Goal: Task Accomplishment & Management: Manage account settings

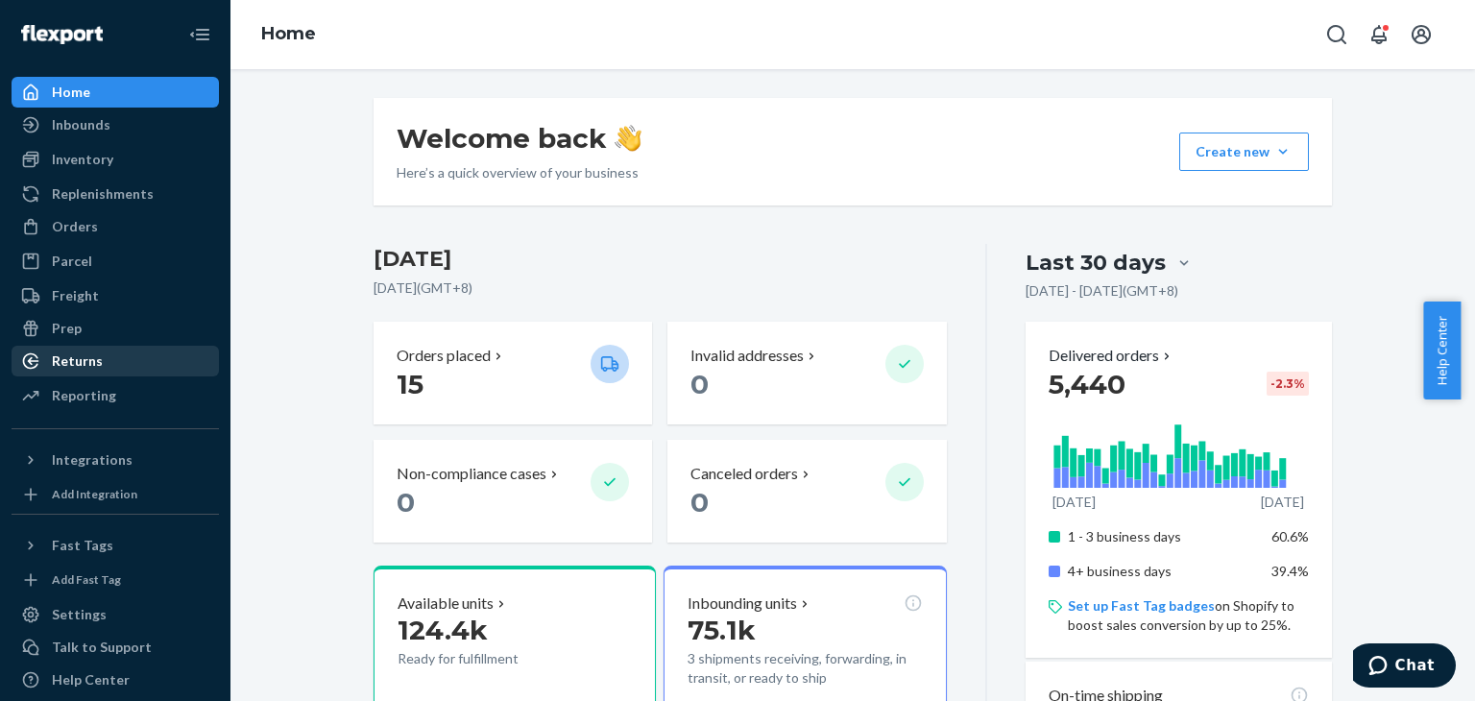
click at [92, 352] on div "Returns" at bounding box center [77, 360] width 51 height 19
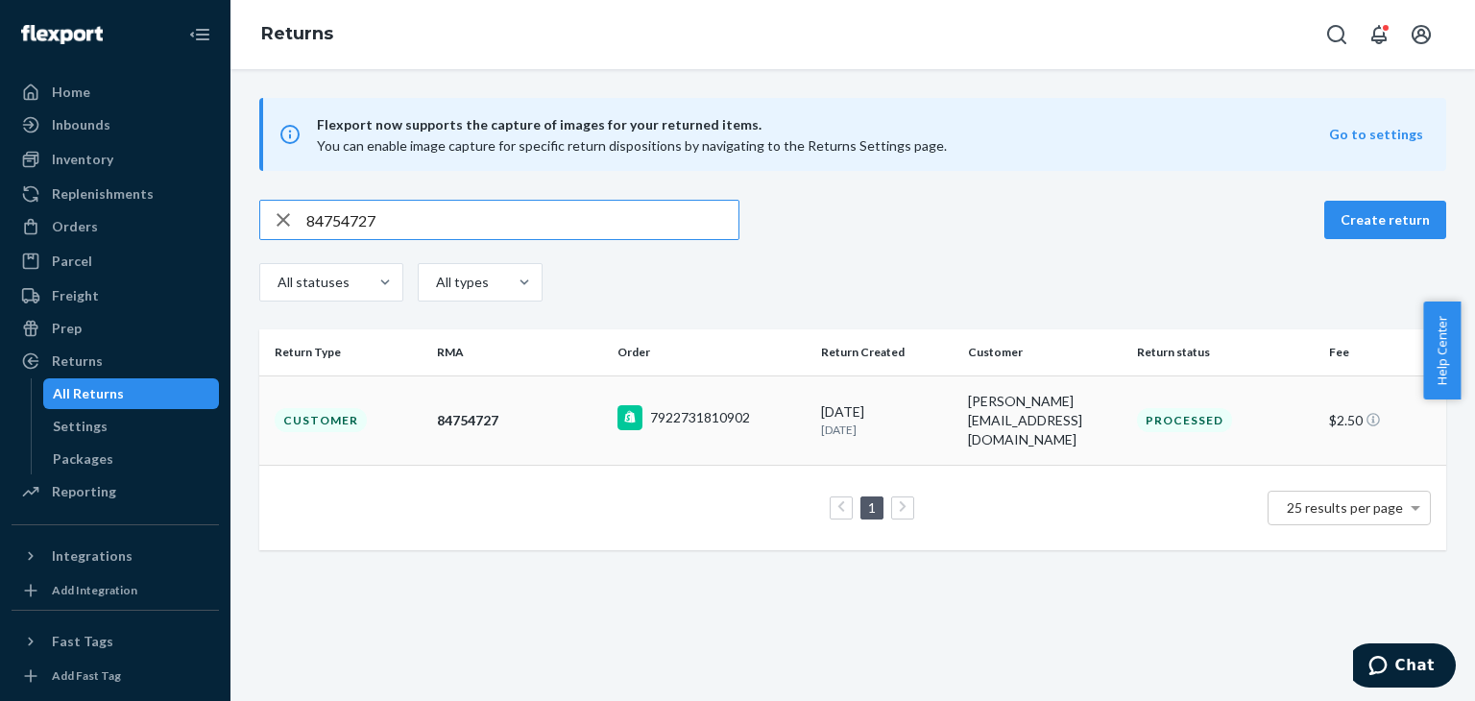
type input "84754727"
click at [763, 421] on div "7922731810902" at bounding box center [711, 420] width 188 height 30
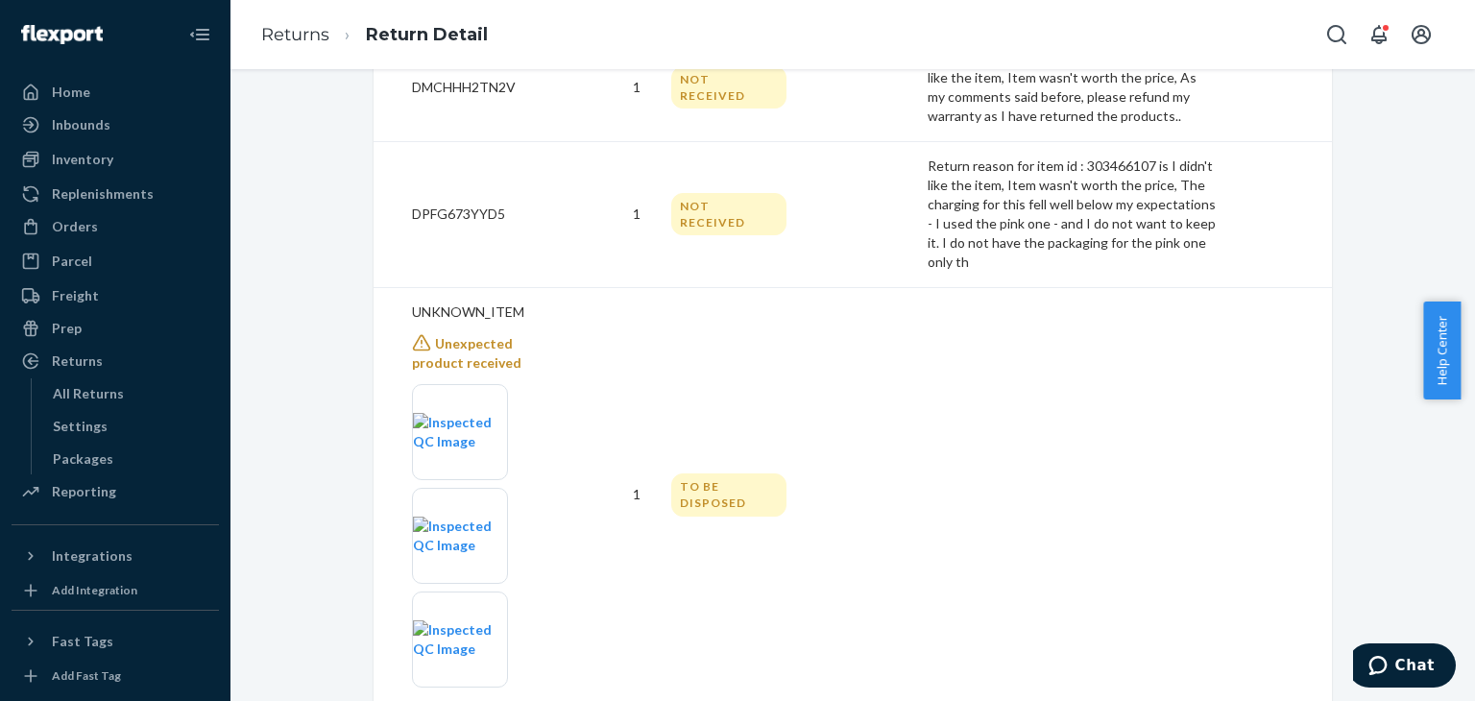
scroll to position [856, 0]
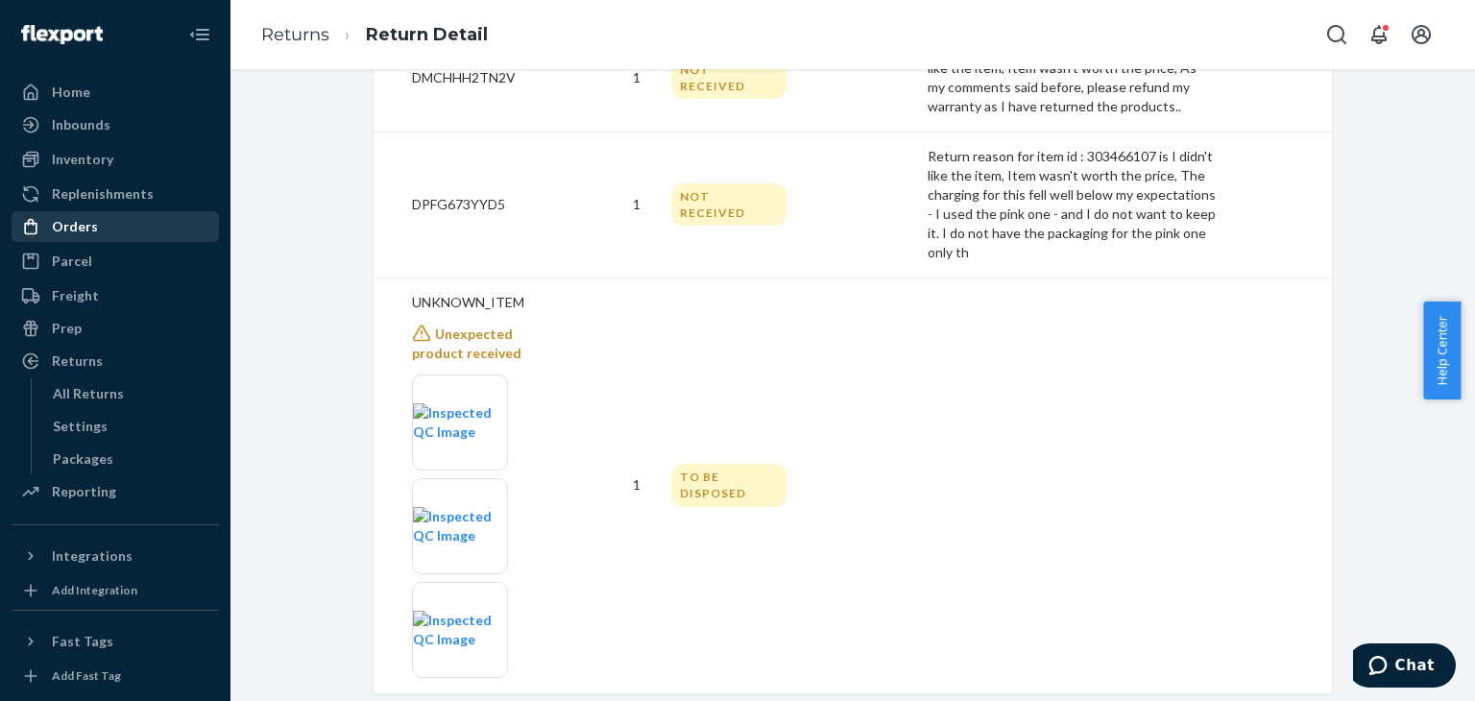
click at [123, 229] on div "Orders" at bounding box center [115, 226] width 204 height 27
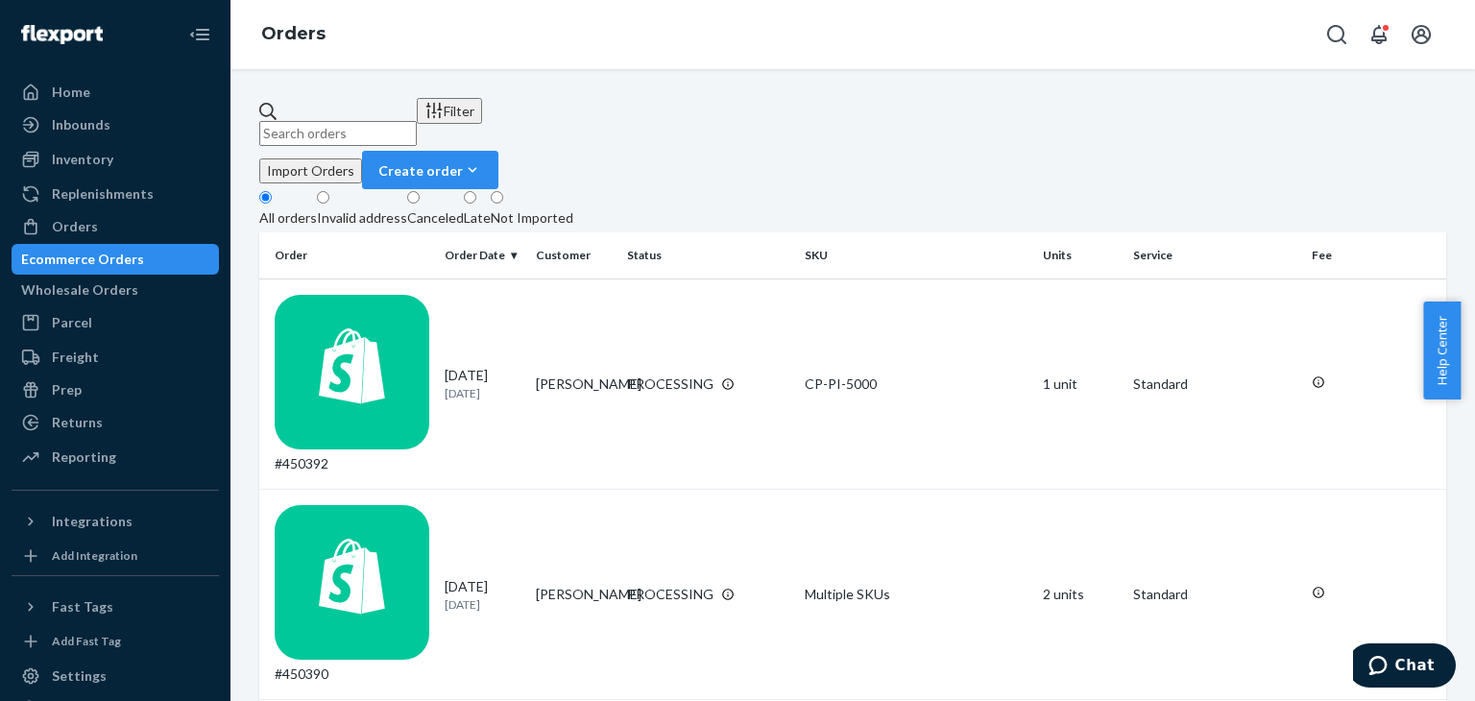
click at [417, 121] on input "text" at bounding box center [337, 133] width 157 height 25
paste input "#406005"
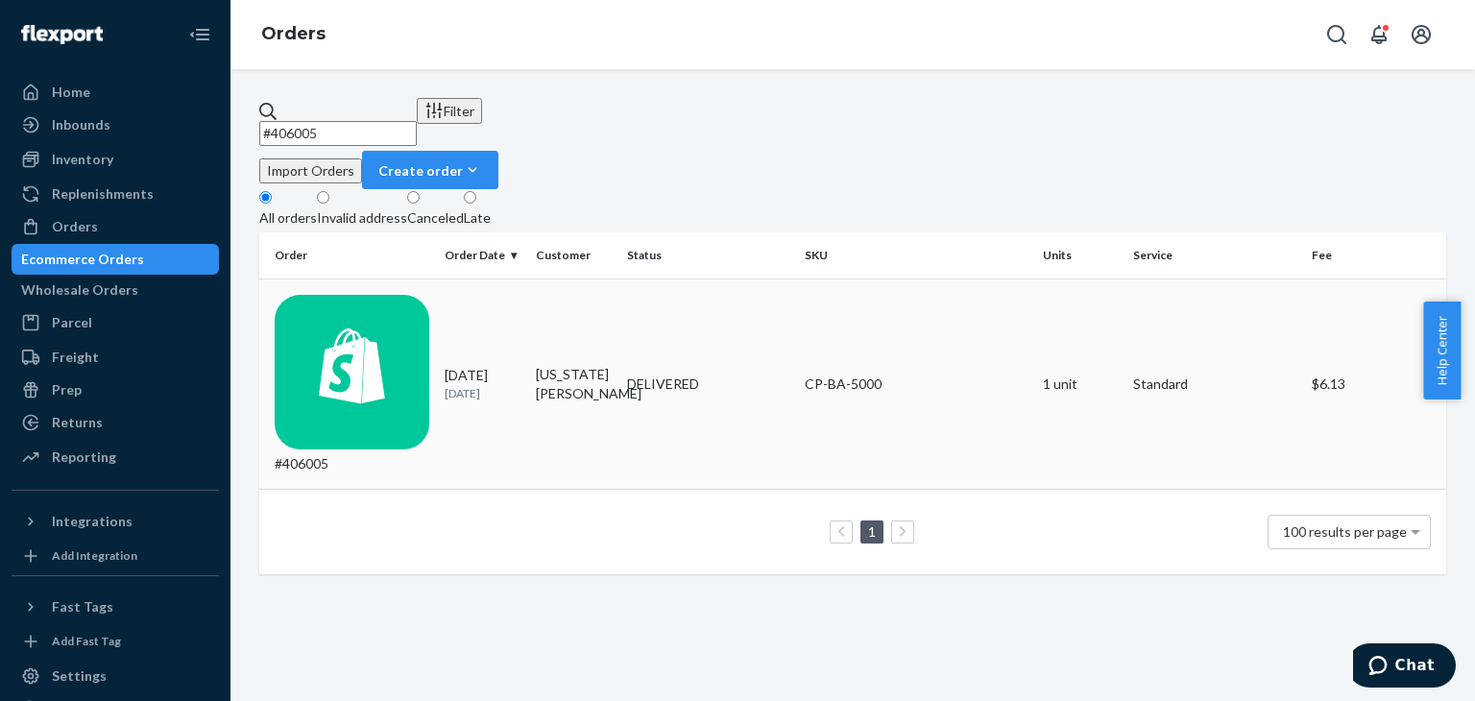
type input "#406005"
click at [934, 374] on div "CP-BA-5000" at bounding box center [916, 383] width 222 height 19
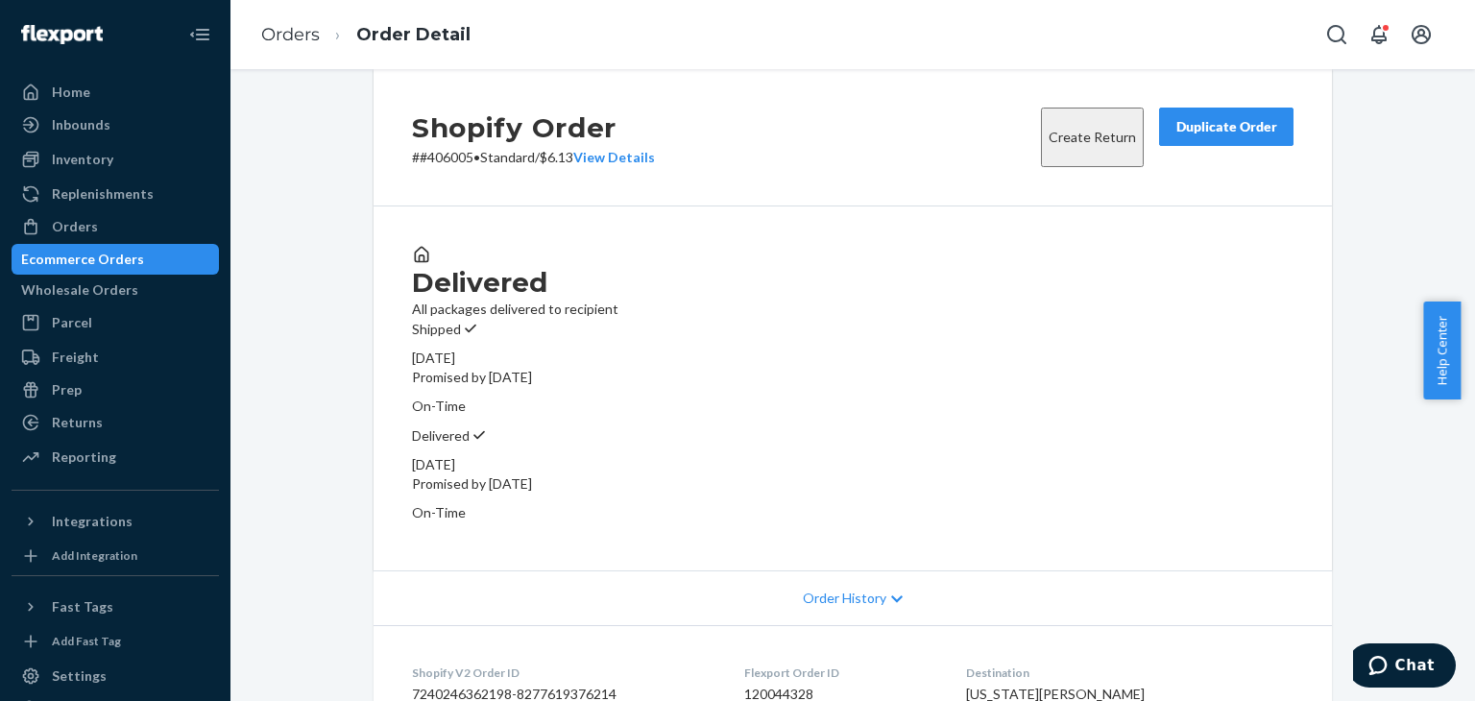
click at [1241, 136] on div "Duplicate Order" at bounding box center [1226, 126] width 102 height 19
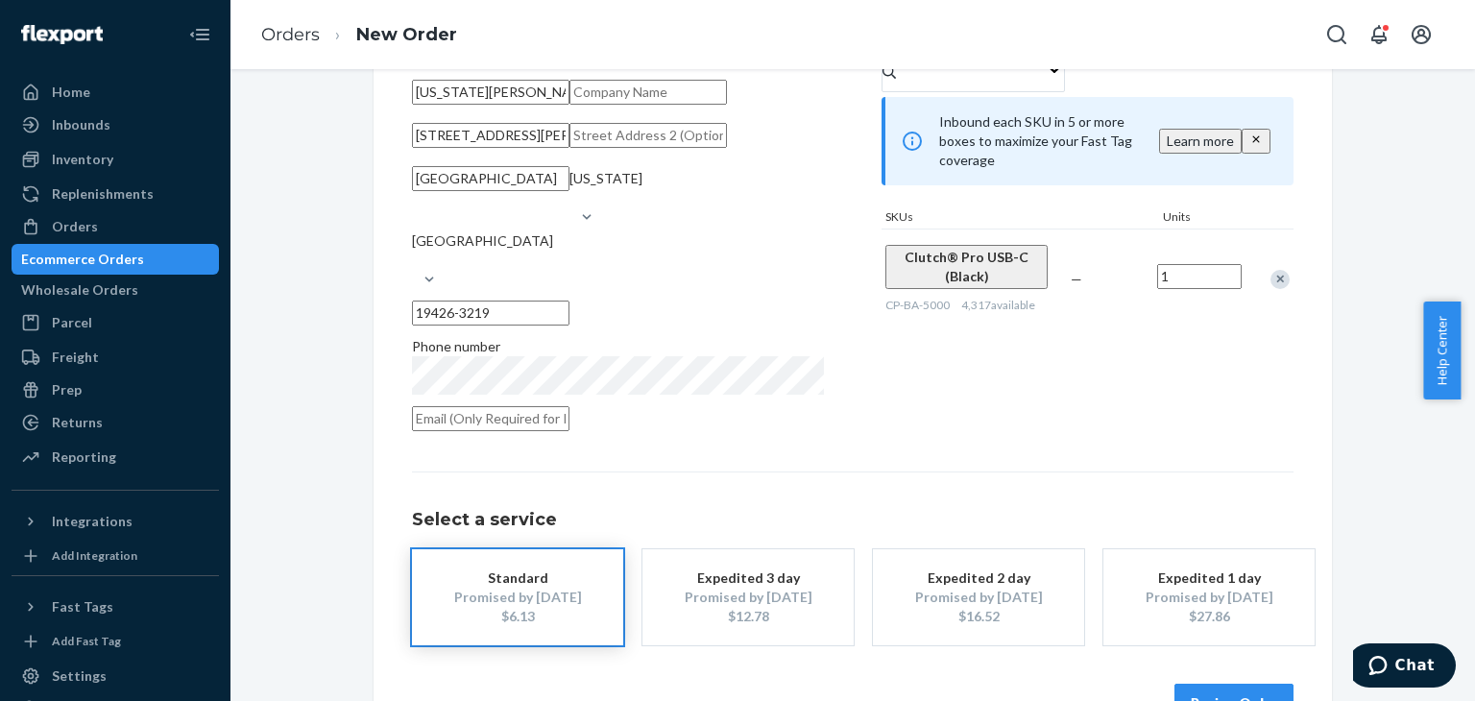
scroll to position [269, 0]
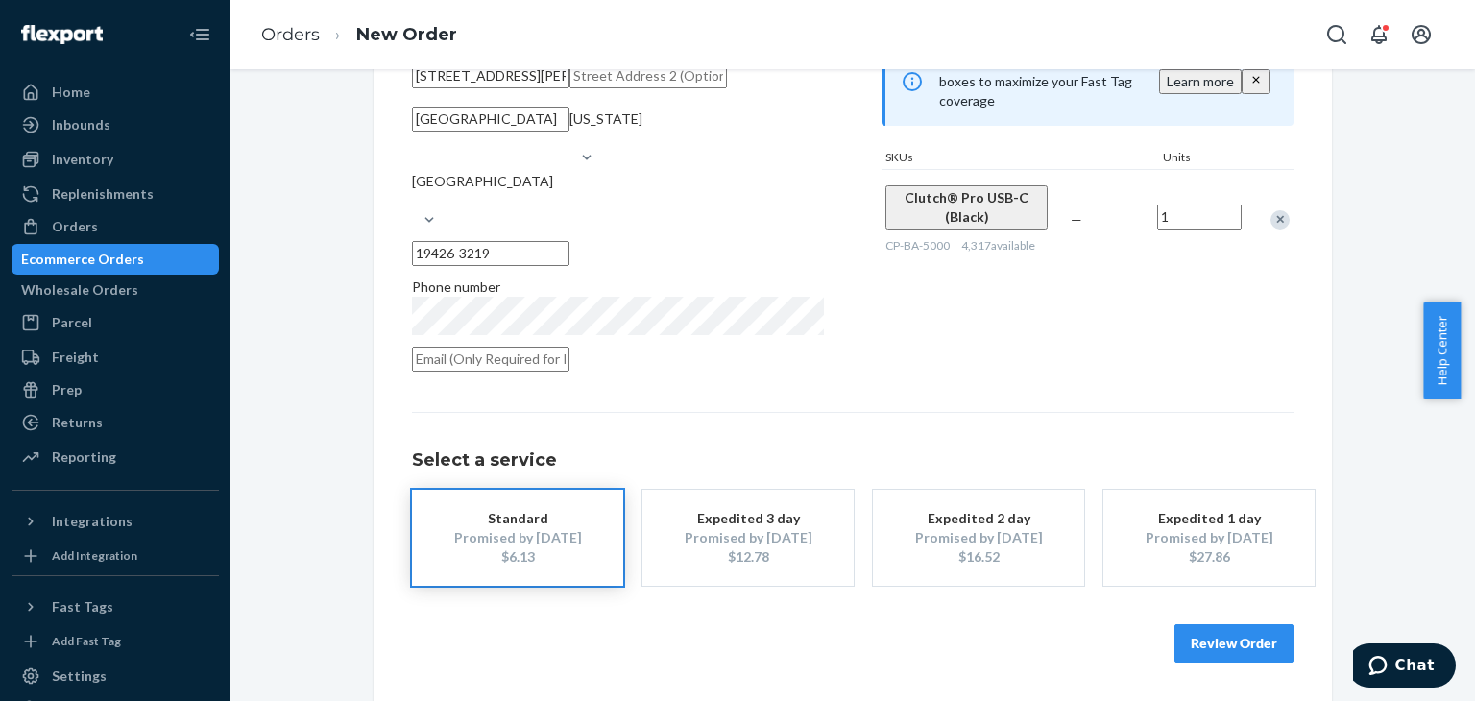
click at [1262, 644] on button "Review Order" at bounding box center [1233, 643] width 119 height 38
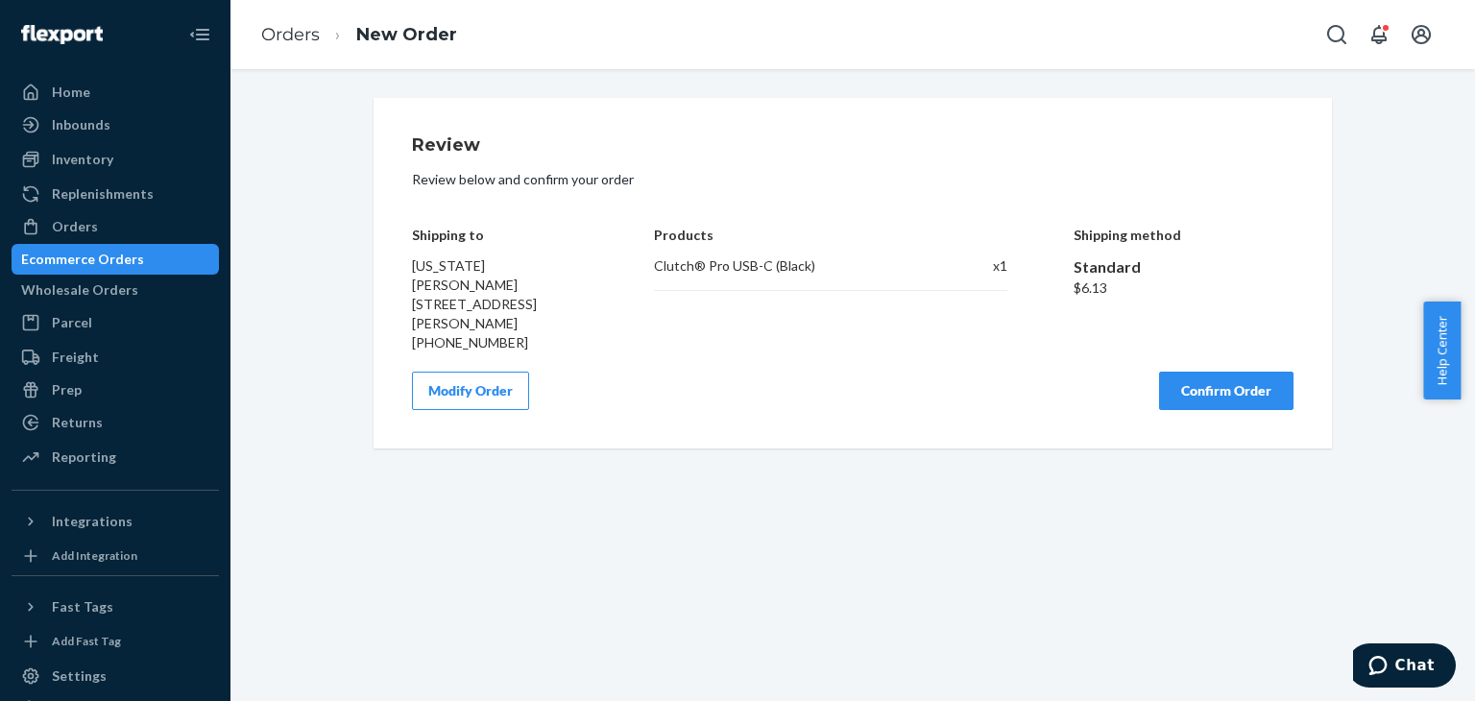
scroll to position [0, 0]
click at [1199, 375] on button "Confirm Order" at bounding box center [1226, 391] width 134 height 38
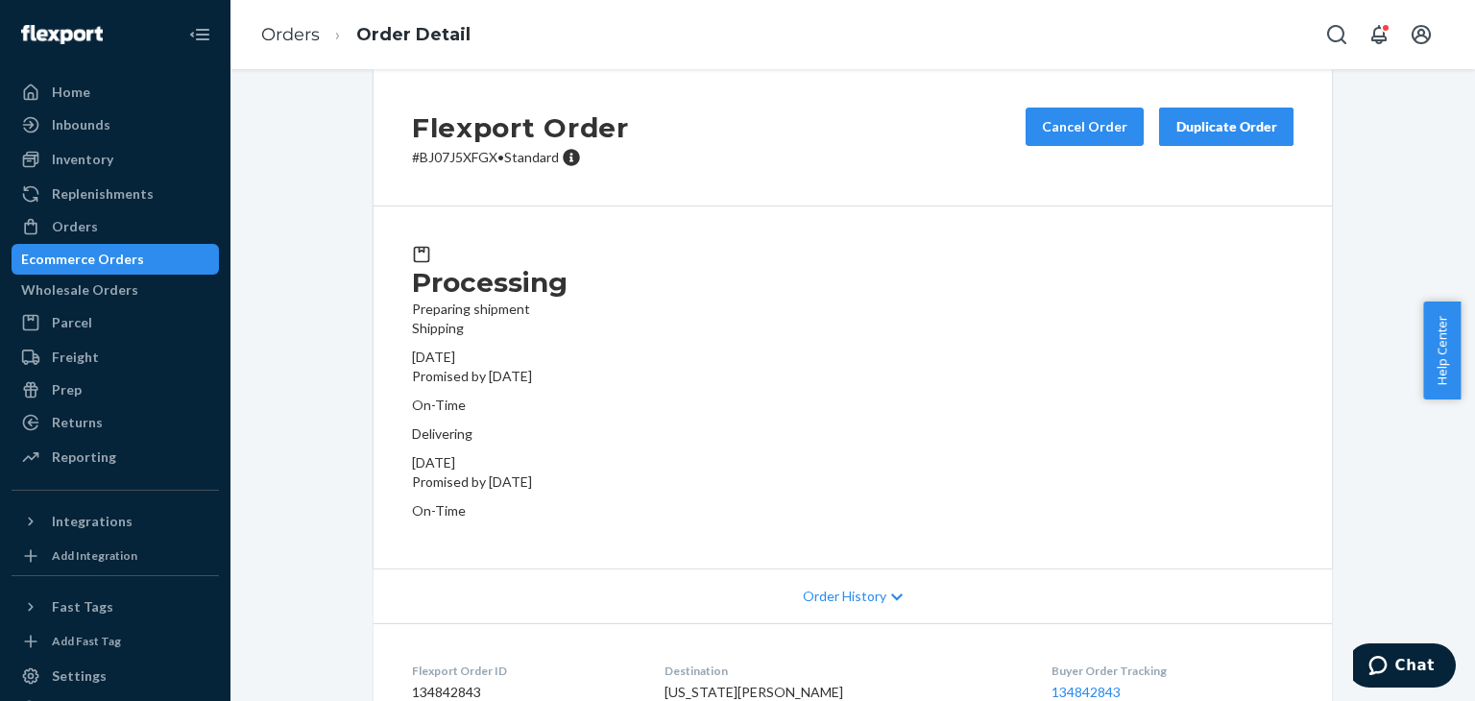
click at [465, 167] on p "# BJ07J5XFGX • Standard" at bounding box center [520, 157] width 217 height 19
copy p "BJ07J5XFGX"
drag, startPoint x: 108, startPoint y: 229, endPoint x: 146, endPoint y: 241, distance: 39.2
click at [108, 229] on div "Orders" at bounding box center [115, 226] width 204 height 27
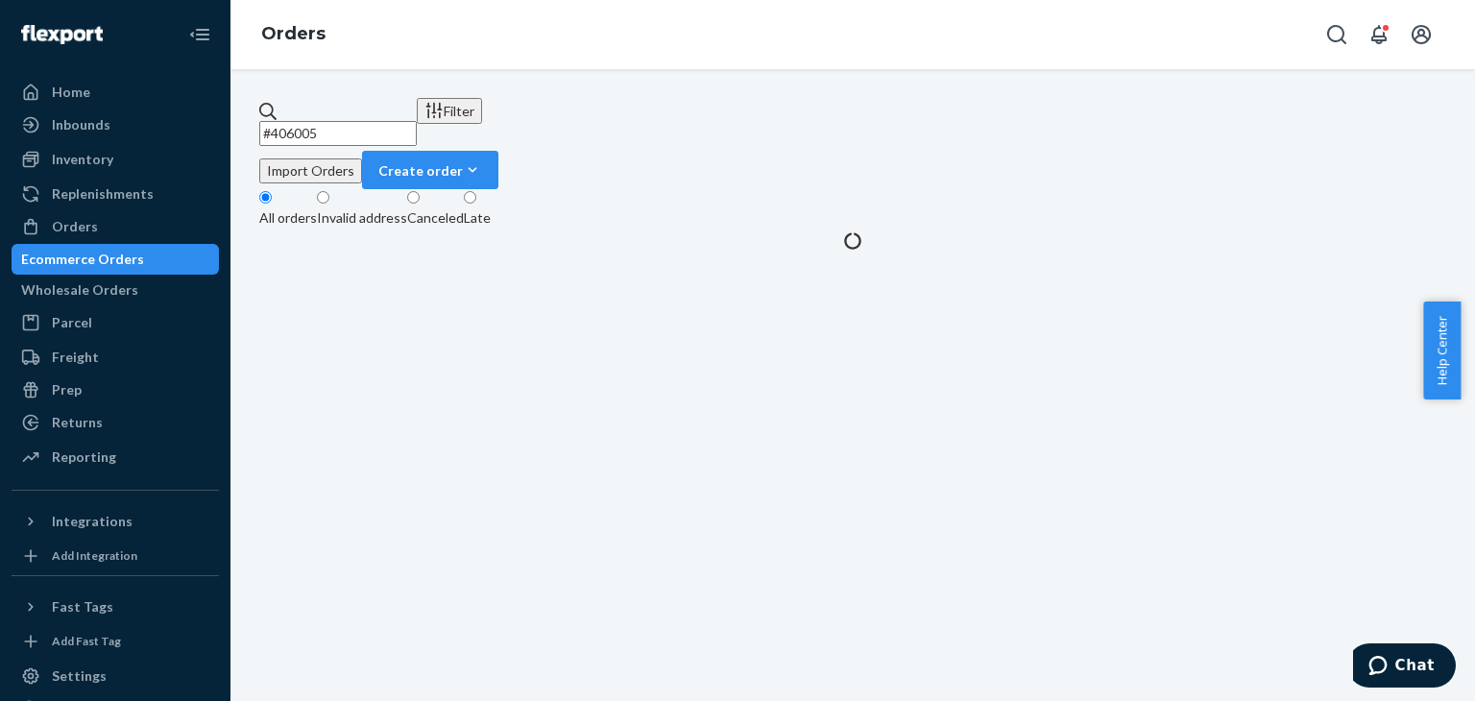
click at [417, 121] on input "#406005" at bounding box center [337, 133] width 157 height 25
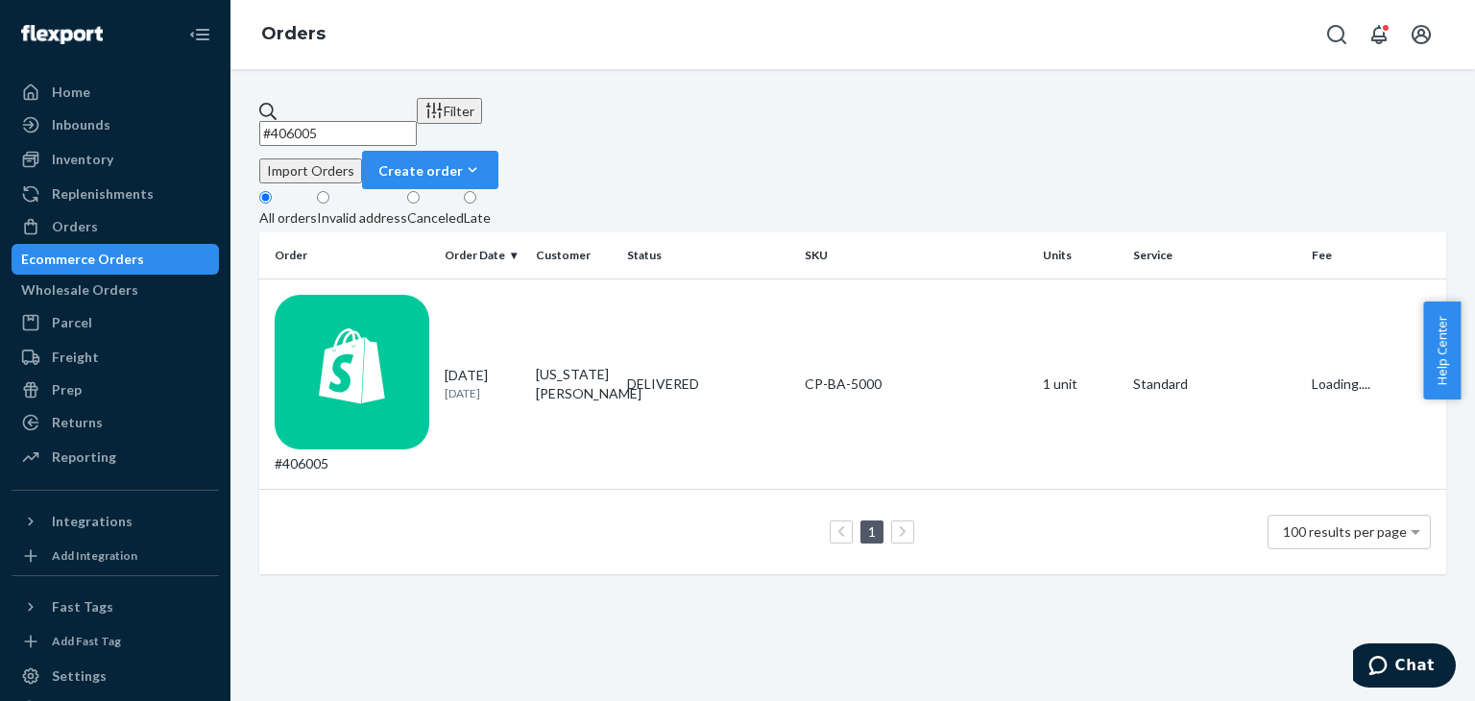
paste input "387173"
type input "#387173"
click at [715, 374] on div "DELIVERED" at bounding box center [708, 383] width 170 height 19
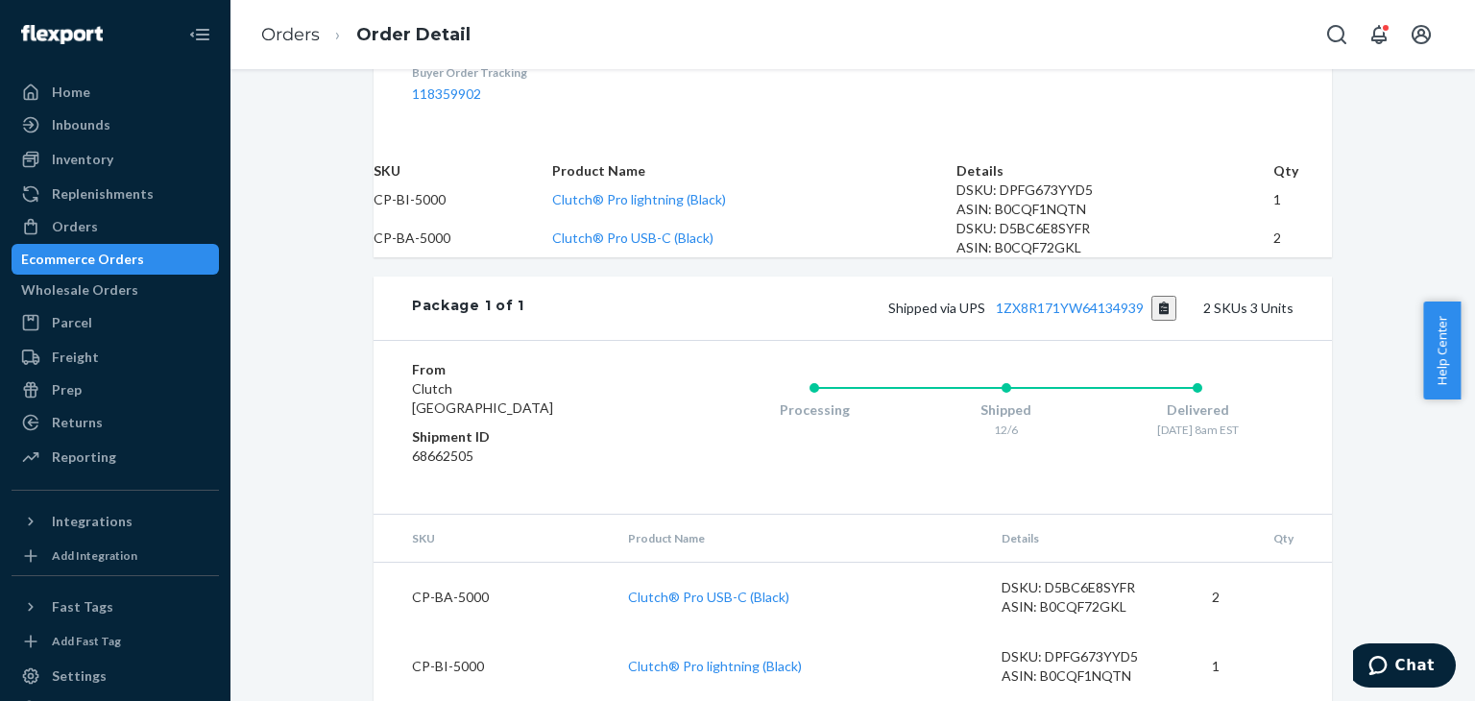
scroll to position [763, 0]
